Goal: Find specific page/section

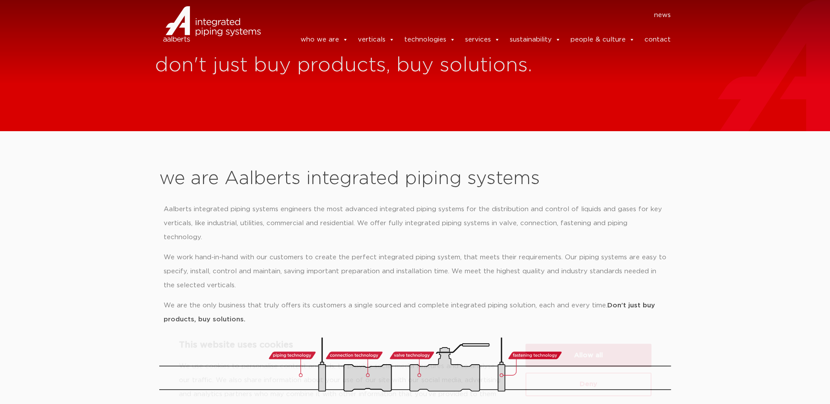
click at [586, 312] on button "Allow all" at bounding box center [589, 318] width 126 height 24
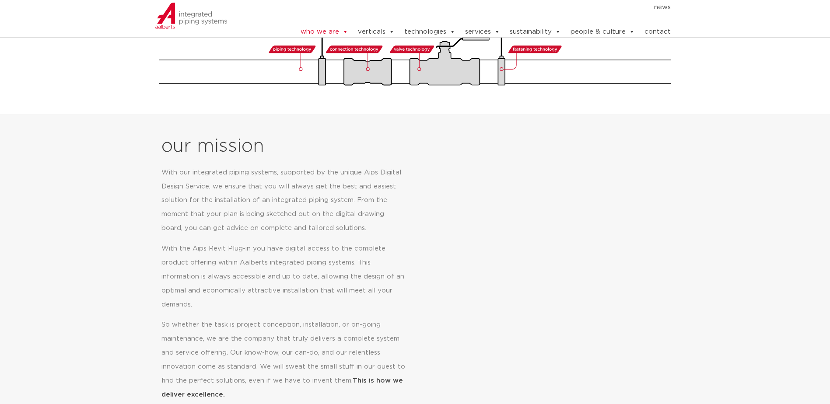
scroll to position [88, 0]
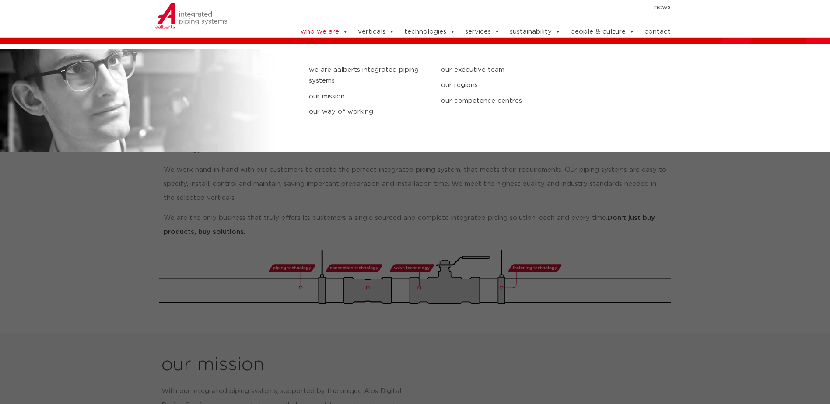
click at [321, 27] on link "who we are" at bounding box center [325, 32] width 48 height 18
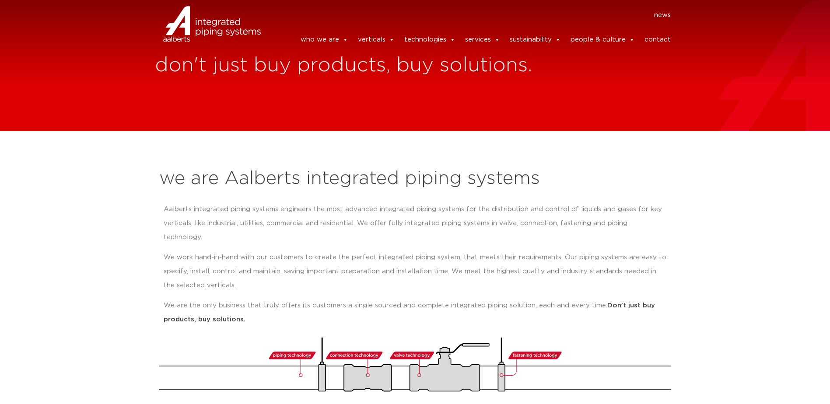
click at [324, 34] on link "who we are" at bounding box center [325, 40] width 48 height 18
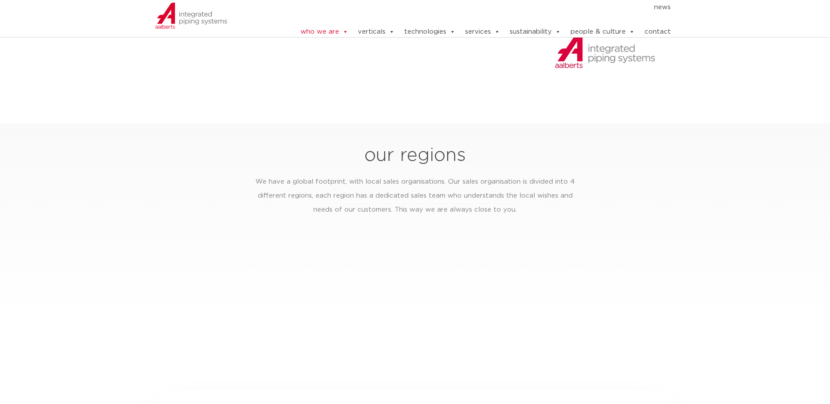
scroll to position [1445, 0]
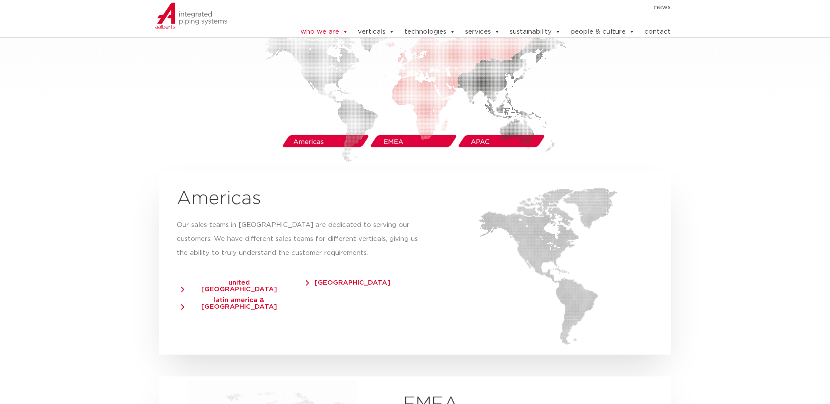
click at [225, 280] on span "united [GEOGRAPHIC_DATA]" at bounding box center [235, 286] width 108 height 13
